Goal: Check status

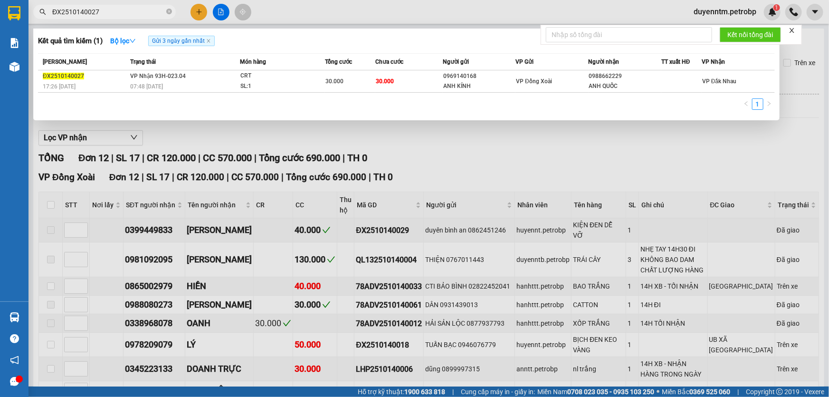
click at [383, 151] on div at bounding box center [414, 198] width 829 height 397
click at [171, 13] on icon "close-circle" at bounding box center [169, 12] width 6 height 6
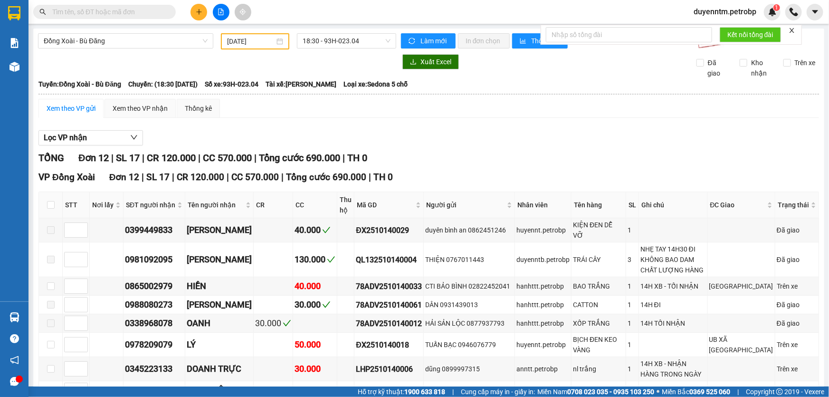
click at [164, 12] on span at bounding box center [104, 12] width 143 height 14
click at [152, 13] on input "text" at bounding box center [108, 12] width 112 height 10
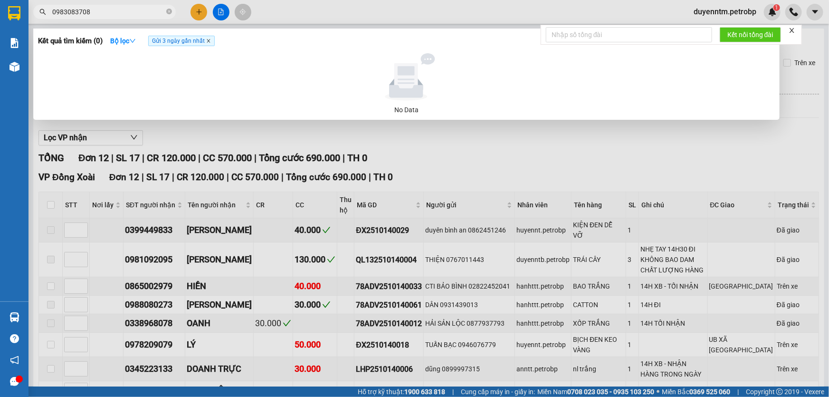
click at [210, 41] on icon "close" at bounding box center [208, 40] width 3 height 3
click at [115, 12] on input "0983083708" at bounding box center [108, 12] width 112 height 10
click at [132, 39] on strong "Bộ lọc" at bounding box center [123, 41] width 26 height 8
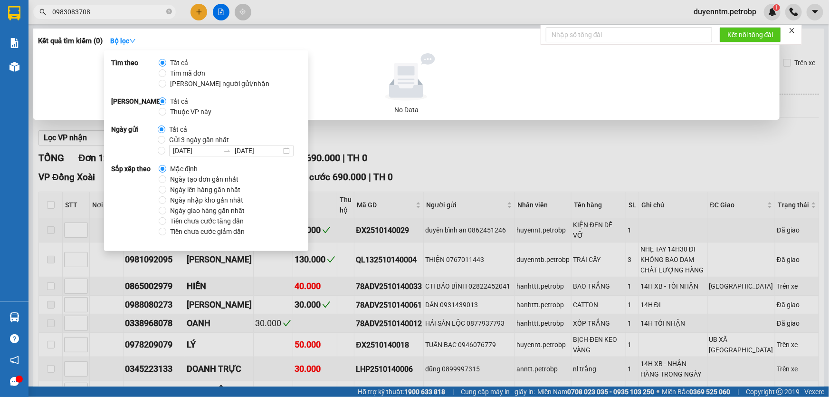
click at [124, 13] on input "0983083708" at bounding box center [108, 12] width 112 height 10
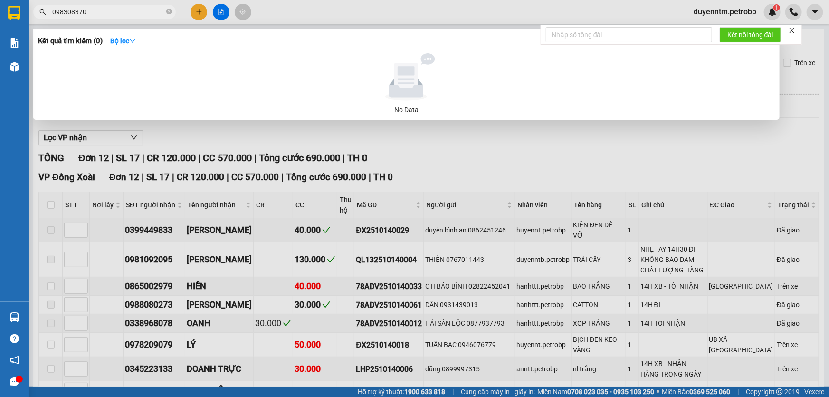
type input "0983083708"
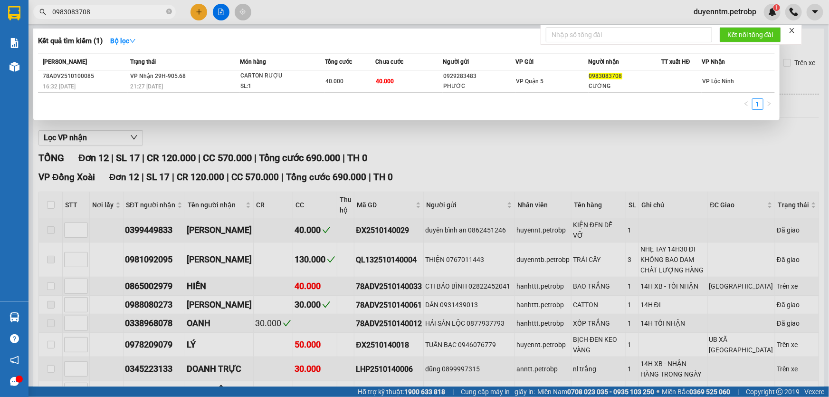
click at [163, 76] on span "VP Nhận 29H-905.68" at bounding box center [158, 76] width 56 height 7
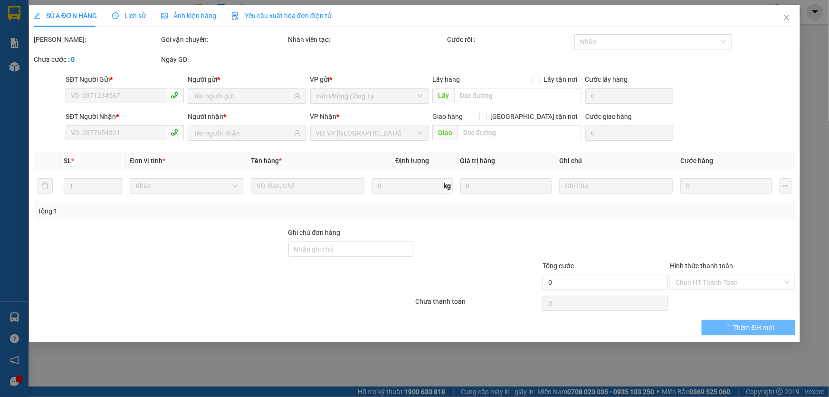
type input "0929283483"
type input "PHƯỚC"
type input "0983083708"
type input "CƯỜNG"
type input "40.000"
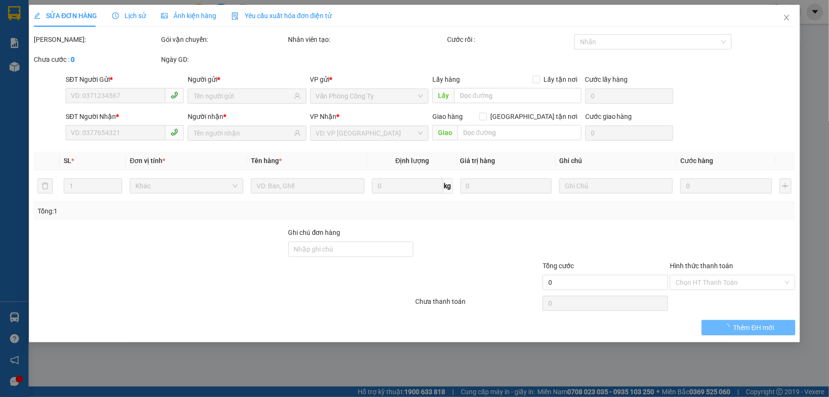
type input "40.000"
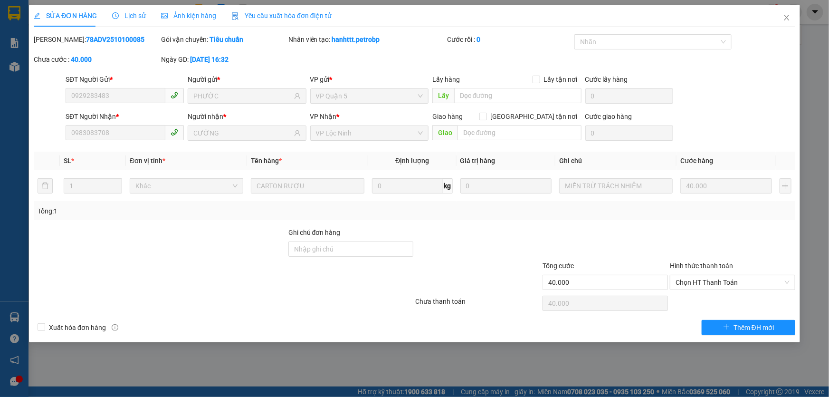
click at [132, 14] on span "Lịch sử" at bounding box center [129, 16] width 34 height 8
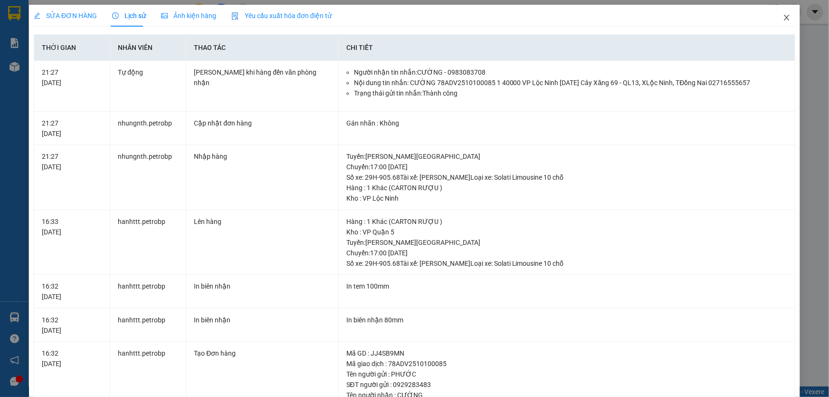
click at [783, 19] on icon "close" at bounding box center [787, 18] width 8 height 8
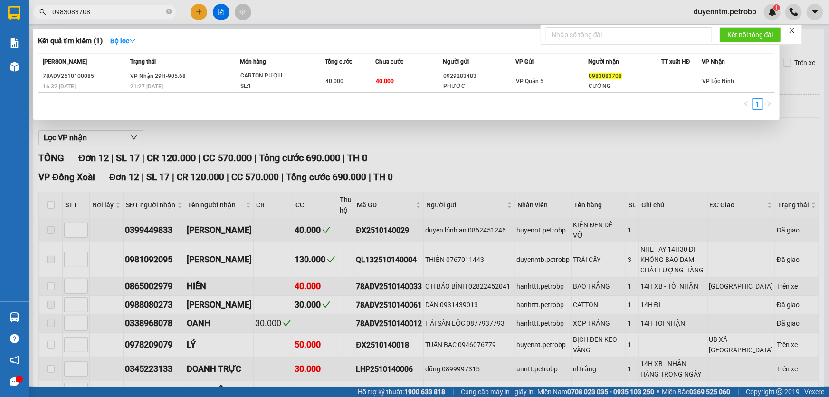
click at [97, 13] on input "0983083708" at bounding box center [108, 12] width 112 height 10
